Goal: Task Accomplishment & Management: Use online tool/utility

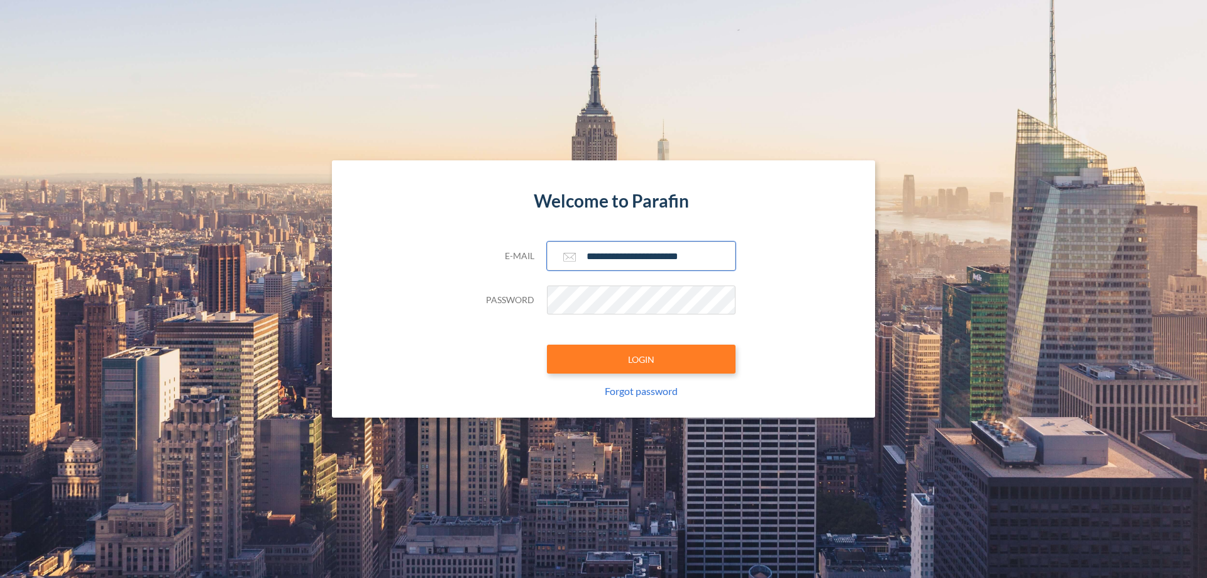
type input "**********"
click at [641, 359] on button "LOGIN" at bounding box center [641, 358] width 189 height 29
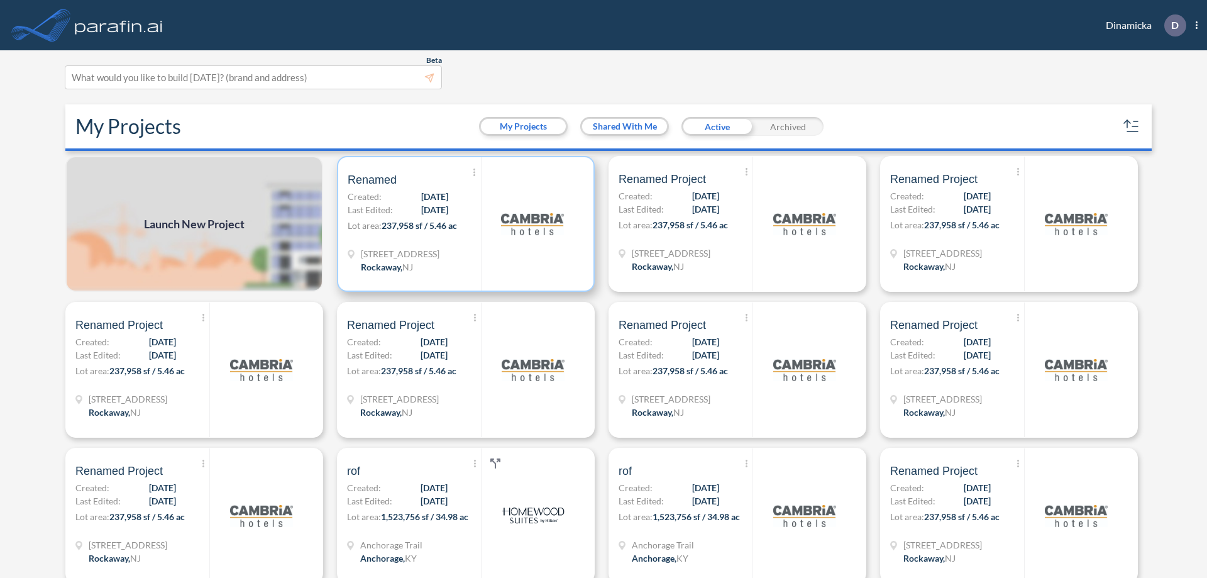
scroll to position [3, 0]
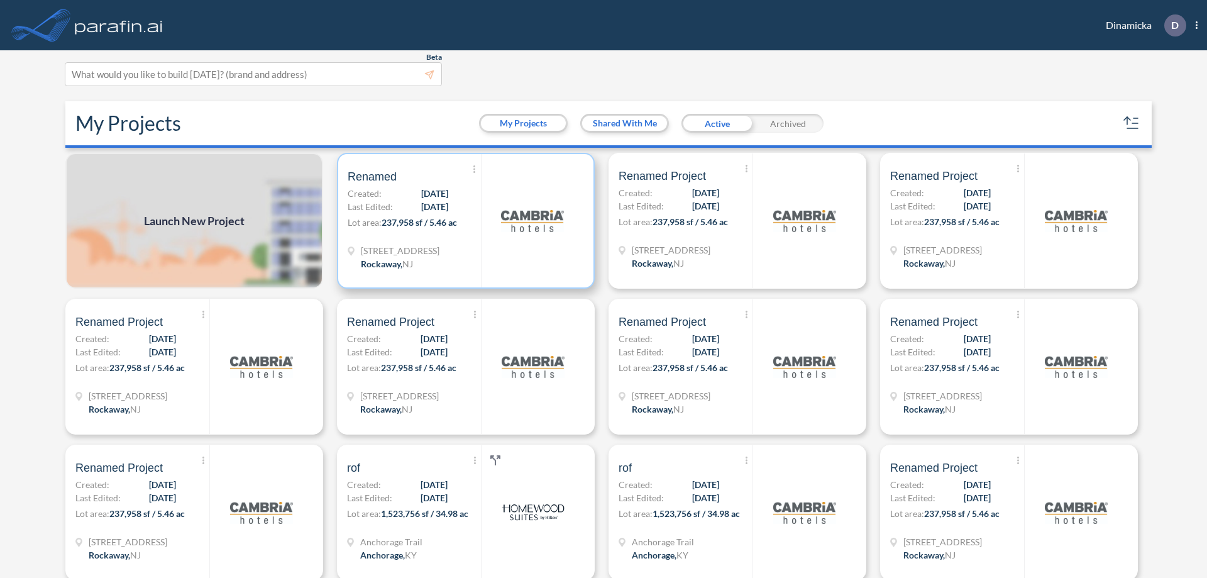
click at [463, 221] on p "Lot area: 237,958 sf / 5.46 ac" at bounding box center [414, 225] width 133 height 18
